Goal: Use online tool/utility: Utilize a website feature to perform a specific function

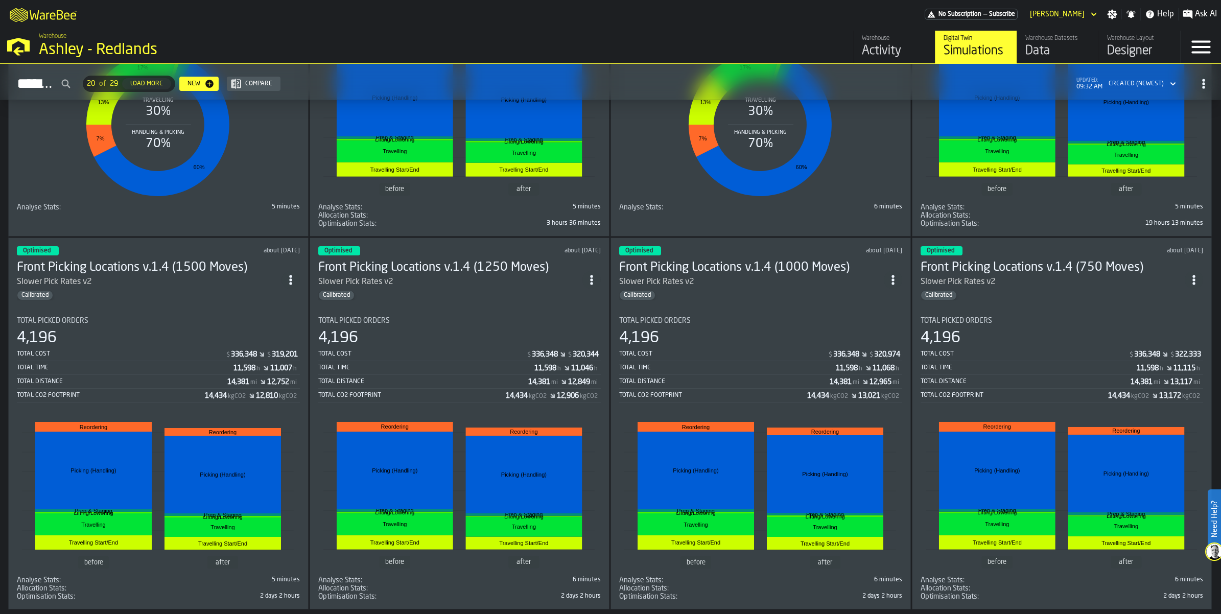
scroll to position [1438, 0]
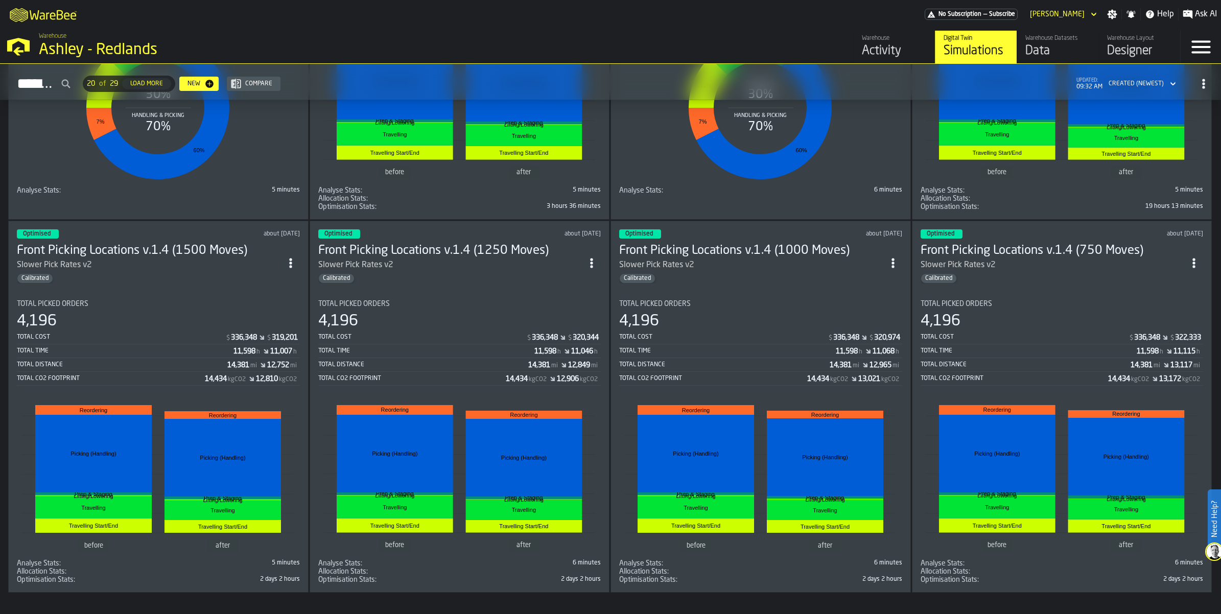
click at [1008, 243] on h3 "Front Picking Locations v.1.4 (750 Moves)" at bounding box center [1052, 251] width 265 height 16
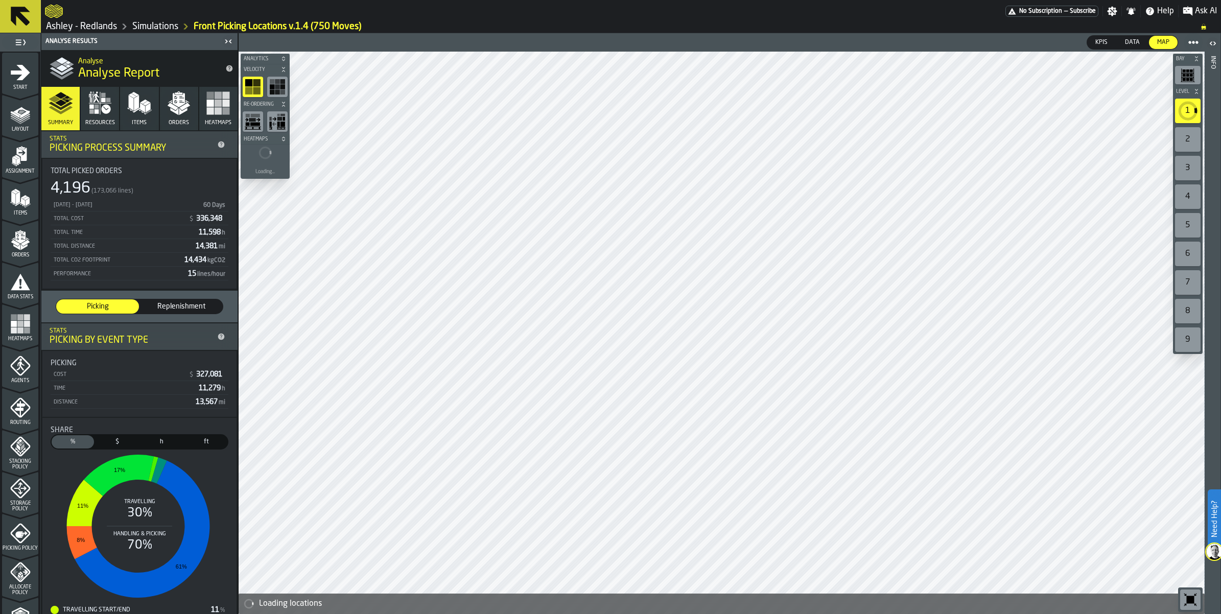
click at [187, 113] on icon "button" at bounding box center [178, 103] width 25 height 25
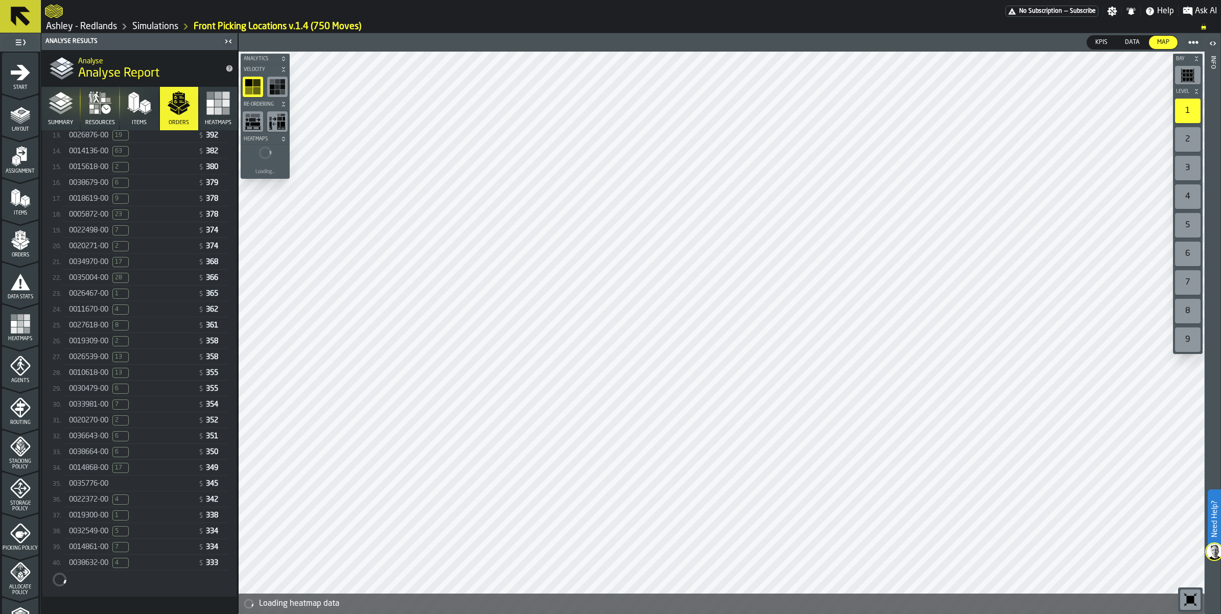
scroll to position [459, 0]
click at [90, 377] on span "0010618-00" at bounding box center [88, 373] width 39 height 8
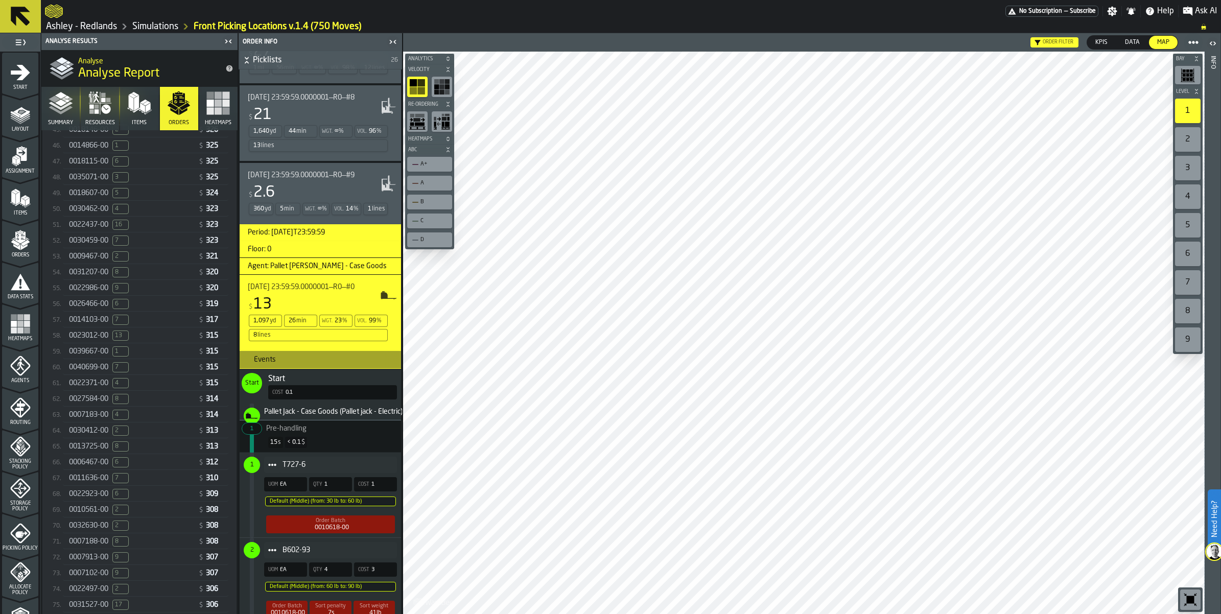
scroll to position [972, 0]
click at [88, 402] on span "0027584-00" at bounding box center [88, 398] width 39 height 8
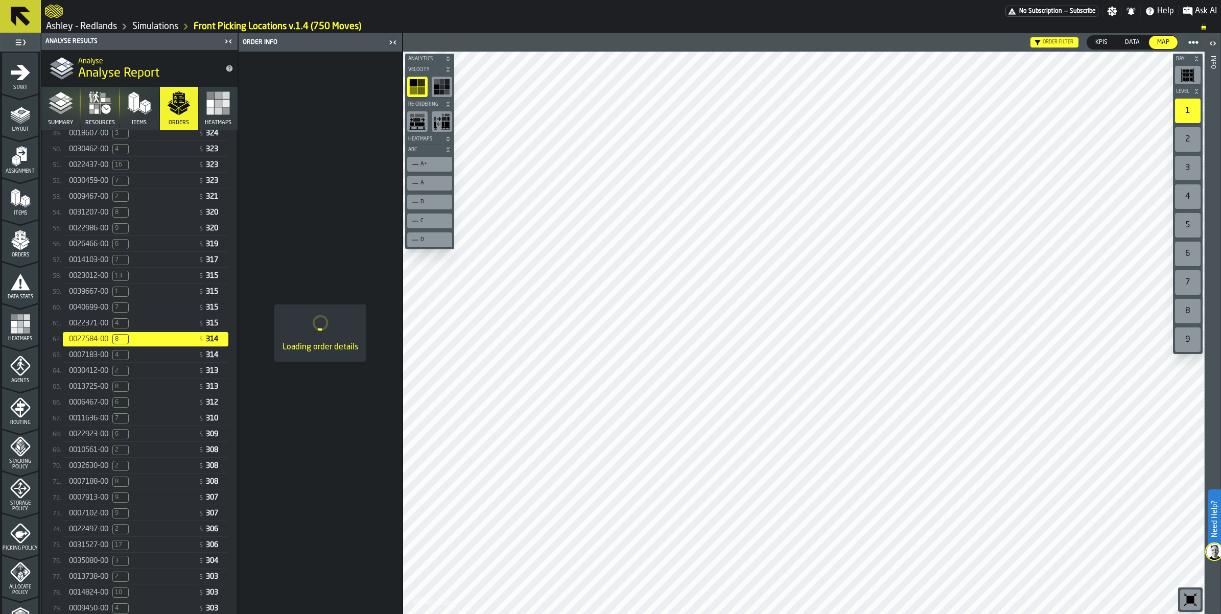
scroll to position [1036, 0]
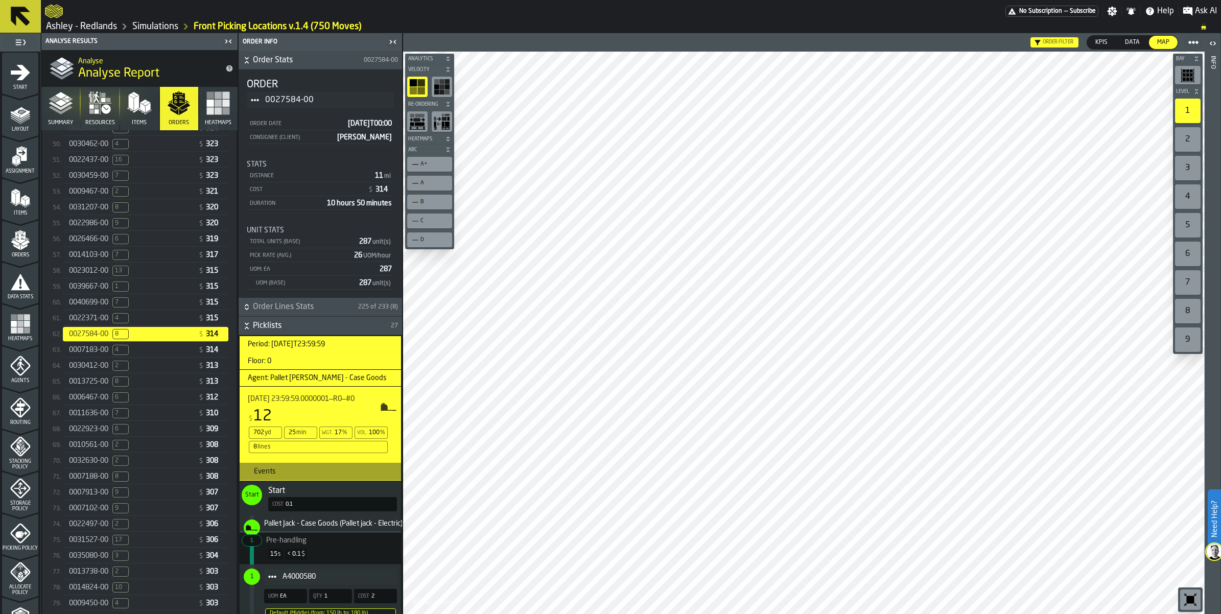
click at [91, 103] on icon "button" at bounding box center [100, 103] width 22 height 22
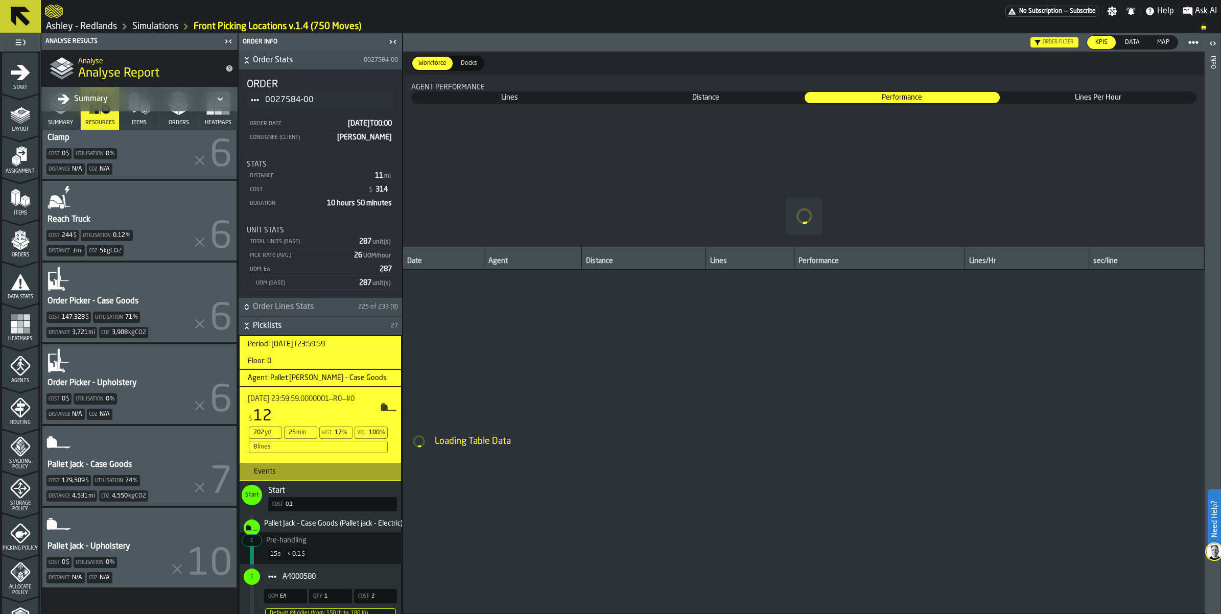
scroll to position [355, 0]
click at [55, 109] on header "Summary" at bounding box center [139, 99] width 196 height 25
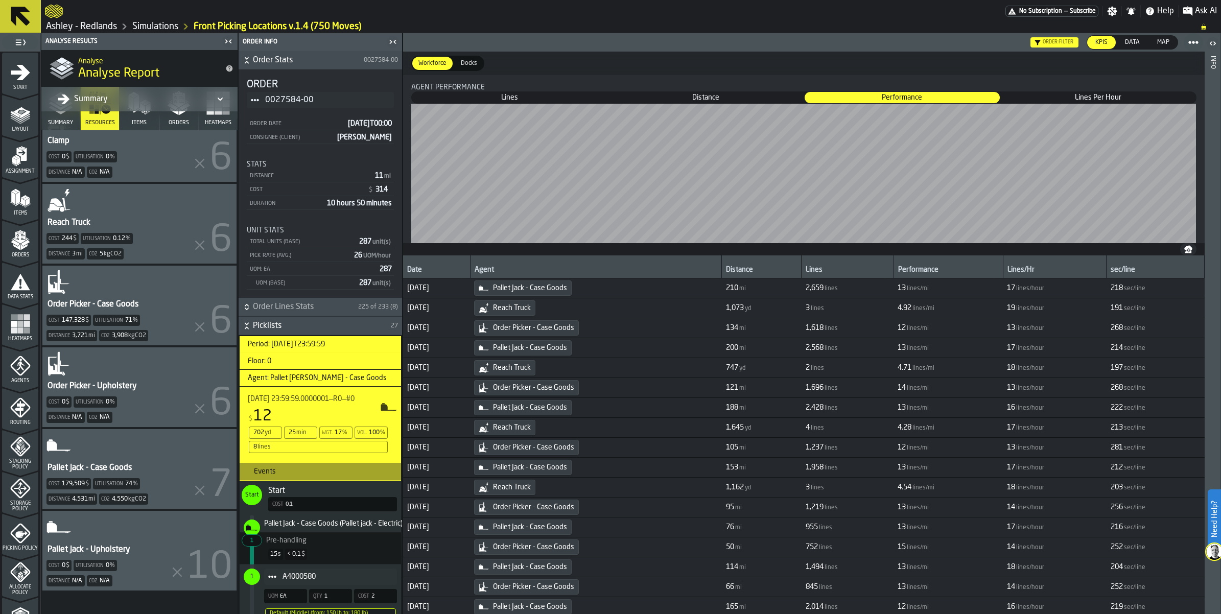
scroll to position [0, 0]
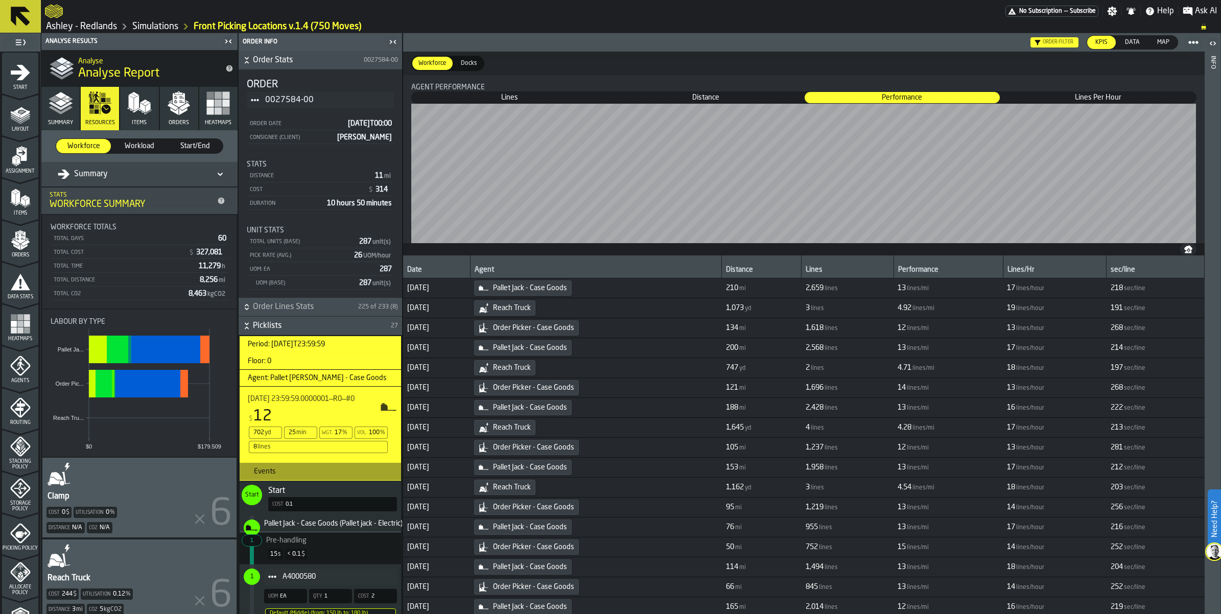
click at [50, 116] on button "Summary" at bounding box center [60, 108] width 38 height 43
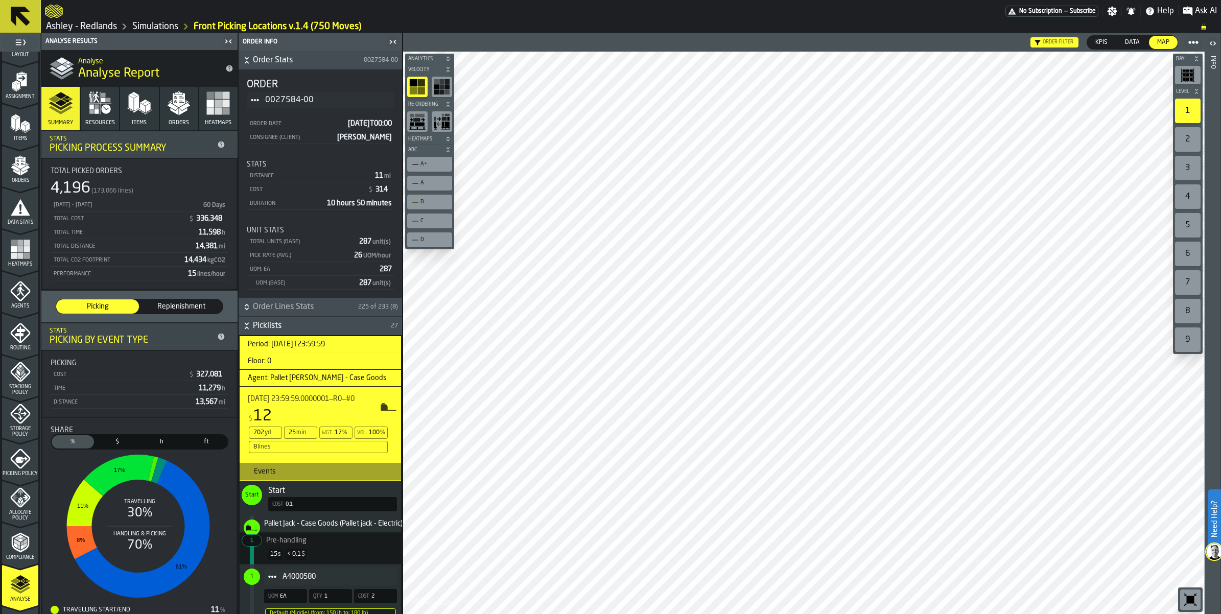
scroll to position [192, 0]
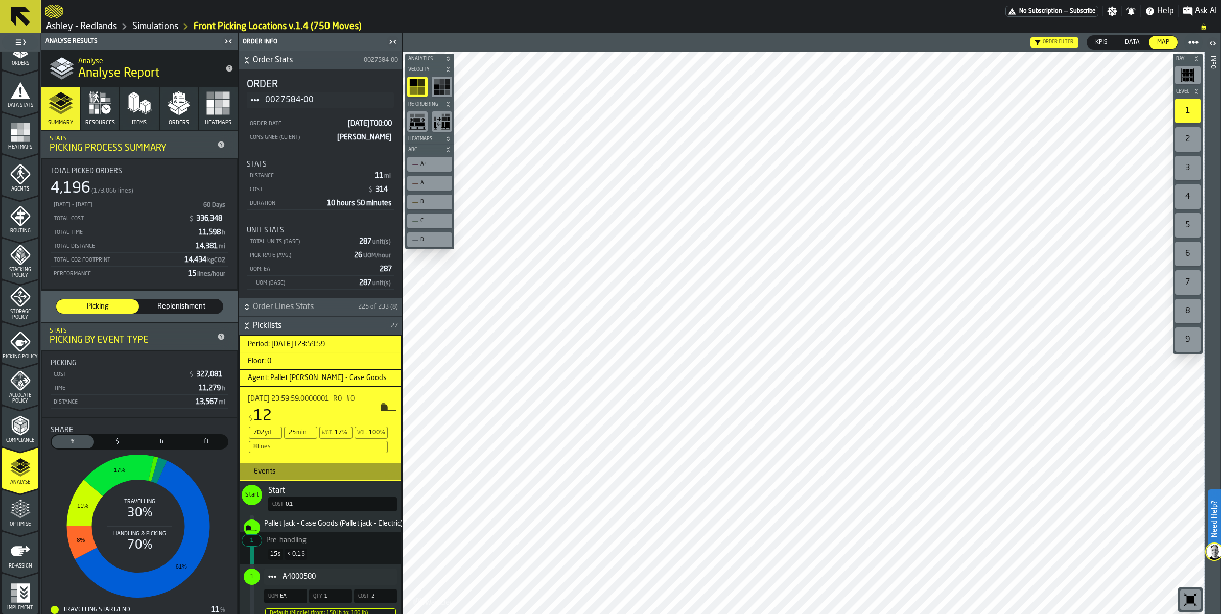
click at [21, 511] on icon "menu Optimise" at bounding box center [20, 509] width 20 height 20
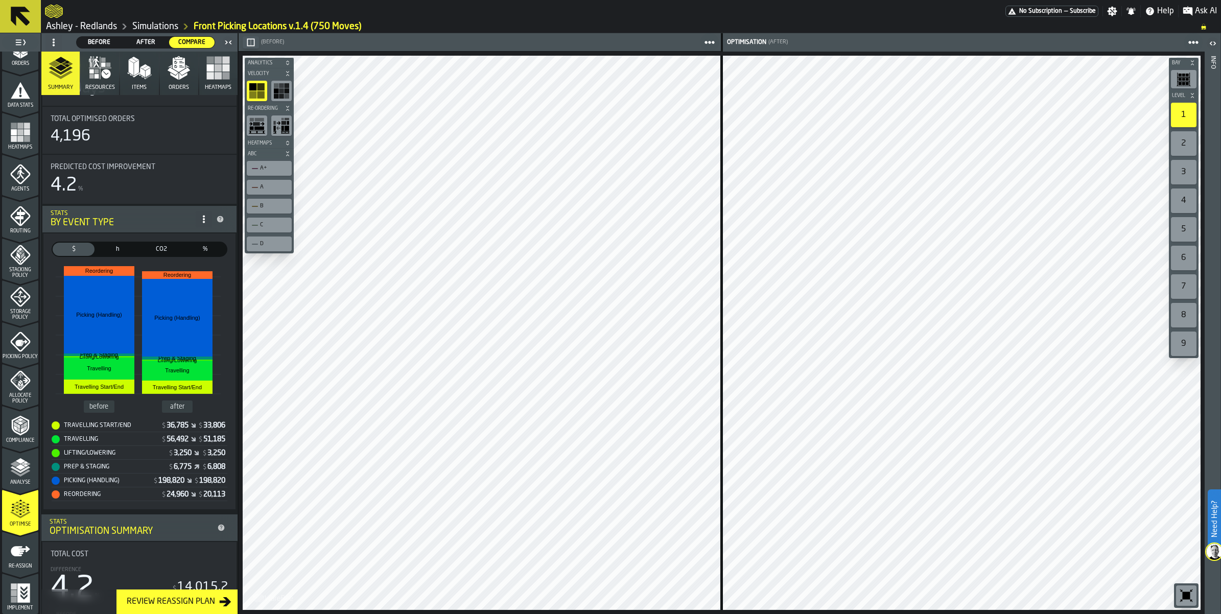
scroll to position [64, 0]
click at [288, 70] on icon "button-" at bounding box center [287, 73] width 6 height 6
click at [288, 83] on icon "button-" at bounding box center [287, 84] width 6 height 6
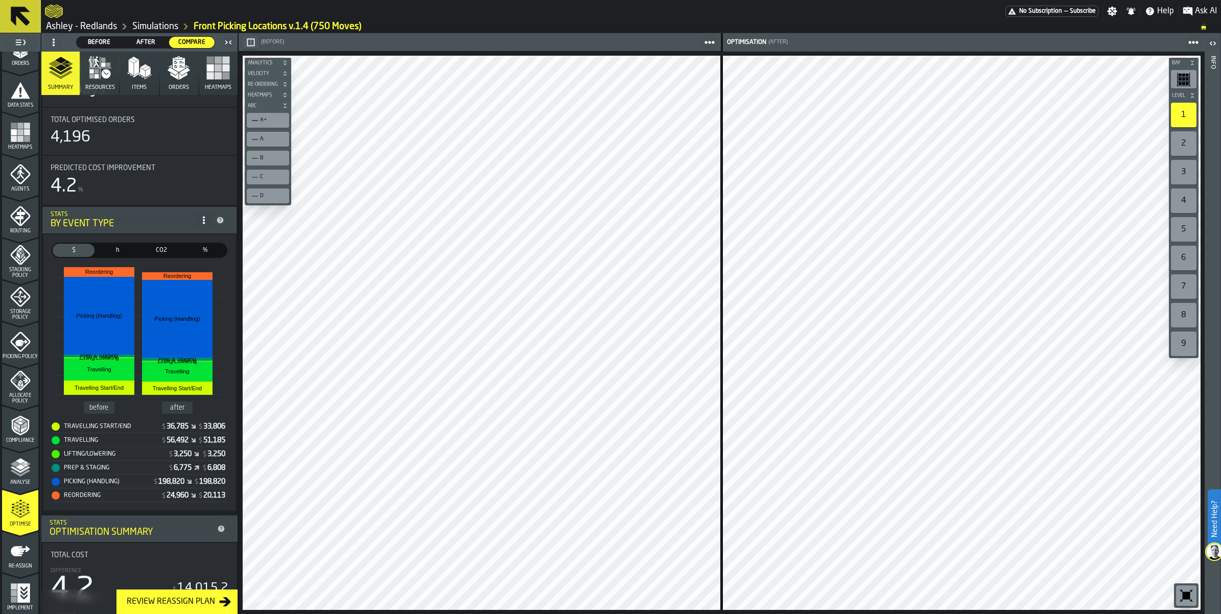
click at [287, 83] on icon "button-" at bounding box center [285, 84] width 6 height 6
click at [287, 83] on icon "button-" at bounding box center [287, 84] width 6 height 6
click at [284, 82] on icon "button-" at bounding box center [285, 84] width 6 height 6
click at [288, 82] on icon "button-" at bounding box center [287, 84] width 6 height 6
